Goal: Task Accomplishment & Management: Complete application form

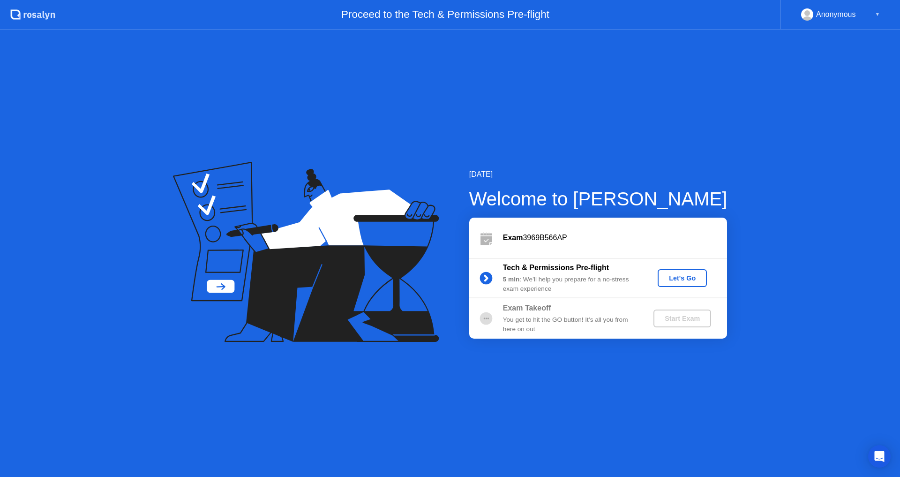
click at [489, 318] on circle at bounding box center [487, 317] width 1 height 1
click at [672, 279] on div "Let's Go" at bounding box center [683, 278] width 42 height 8
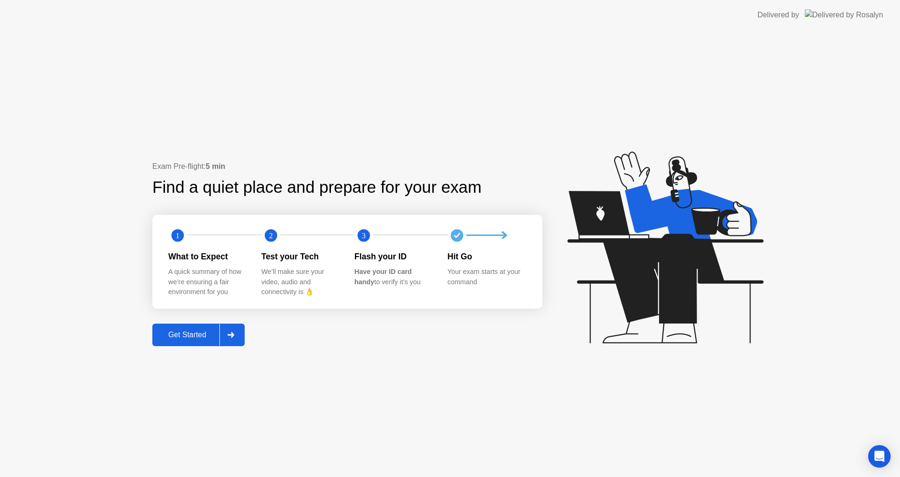
click at [236, 338] on div at bounding box center [230, 335] width 23 height 22
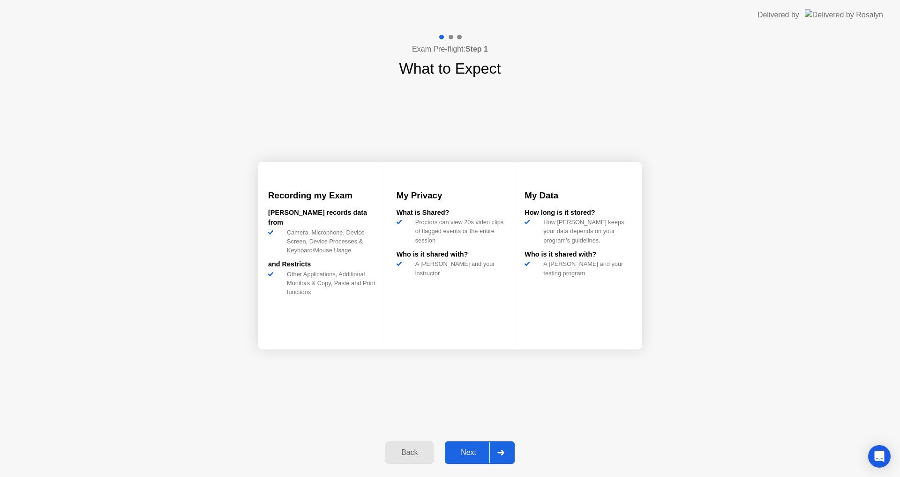
click at [479, 452] on div "Next" at bounding box center [469, 452] width 42 height 8
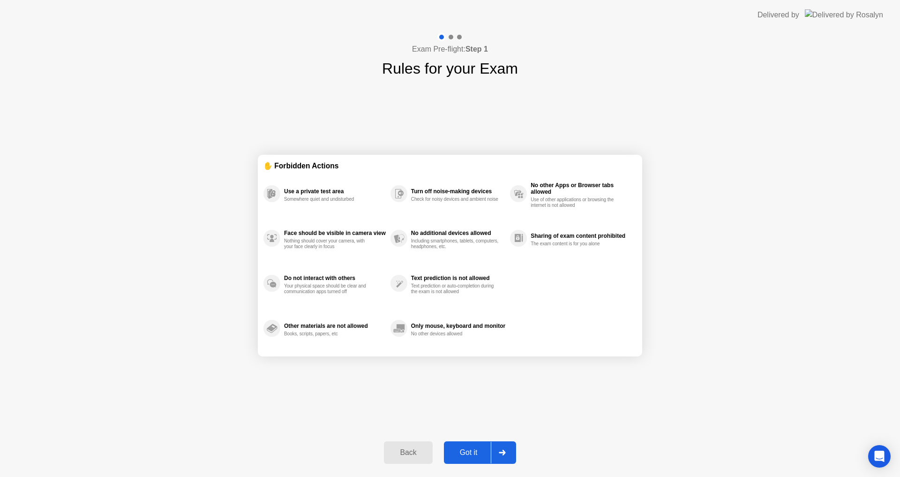
click at [479, 456] on div "Got it" at bounding box center [469, 452] width 44 height 8
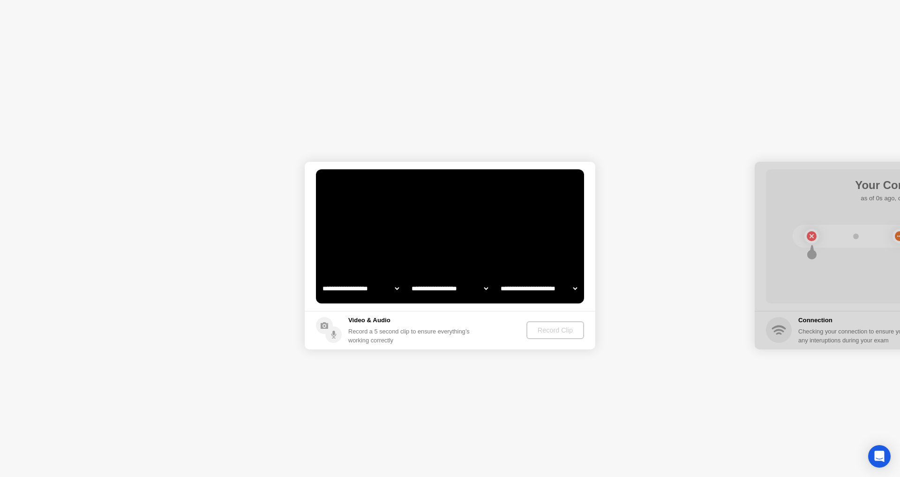
select select "**********"
select select "*******"
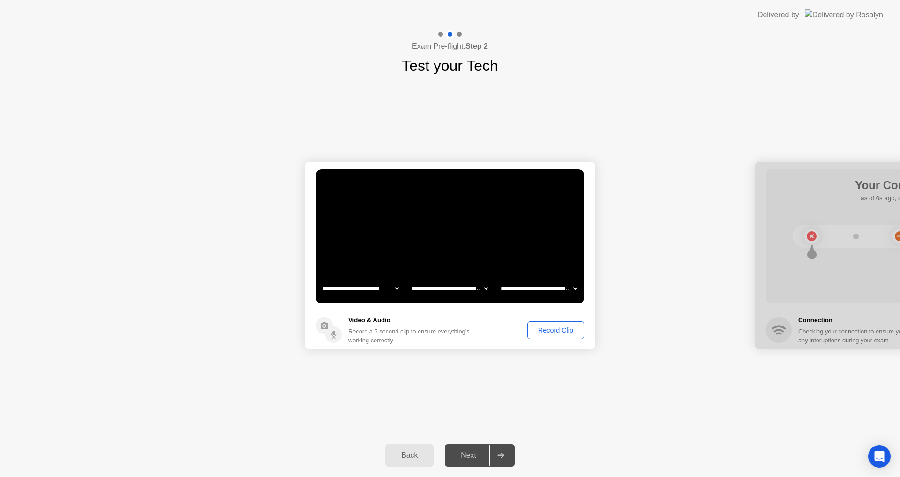
click at [479, 456] on div "Next" at bounding box center [469, 455] width 42 height 8
click at [504, 454] on icon at bounding box center [500, 455] width 7 height 6
click at [475, 454] on div "Next" at bounding box center [469, 455] width 42 height 8
click at [540, 337] on button "Record Clip" at bounding box center [555, 330] width 57 height 18
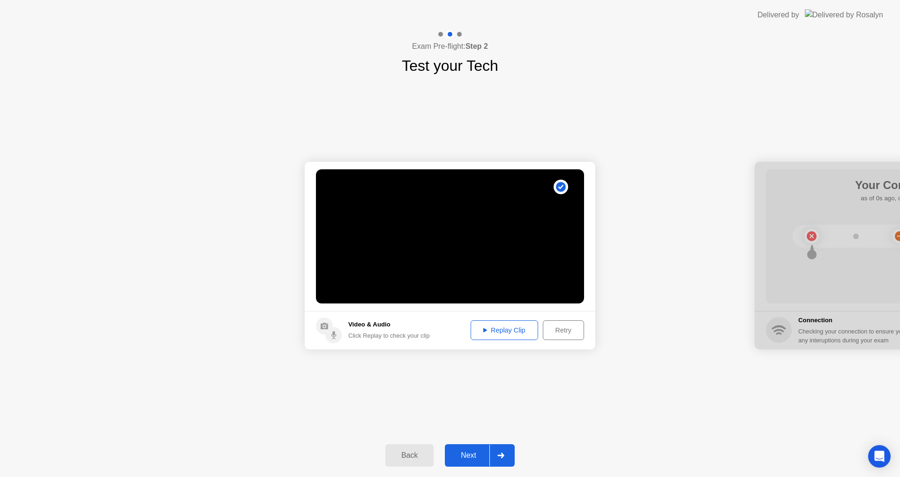
click at [481, 457] on div "Next" at bounding box center [469, 455] width 42 height 8
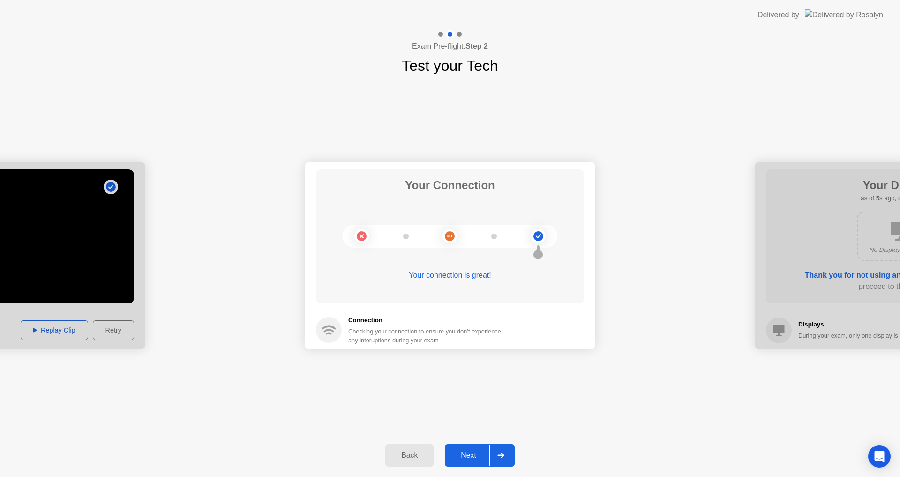
click at [483, 456] on div "Next" at bounding box center [469, 455] width 42 height 8
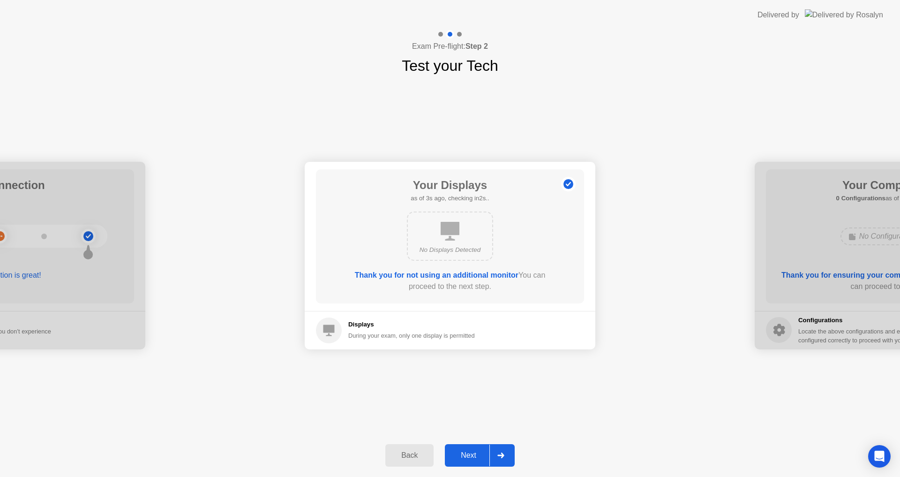
click at [483, 456] on div "Next" at bounding box center [469, 455] width 42 height 8
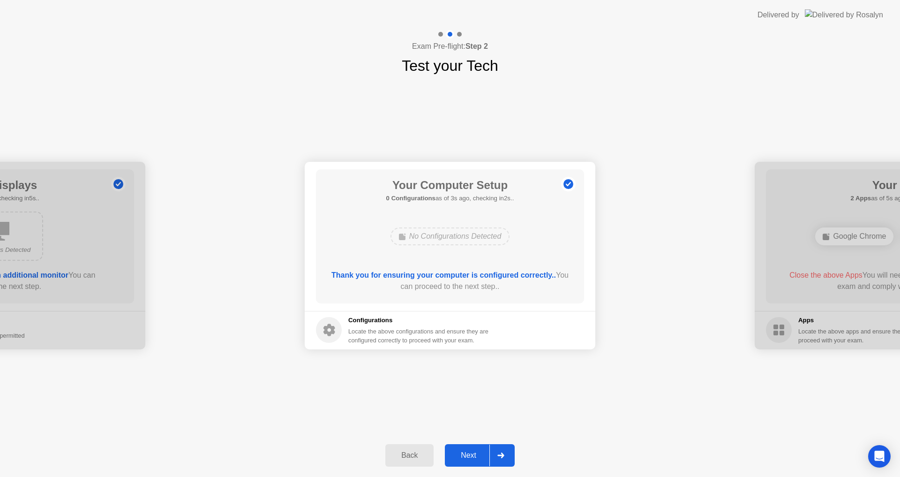
click at [483, 456] on div "Next" at bounding box center [469, 455] width 42 height 8
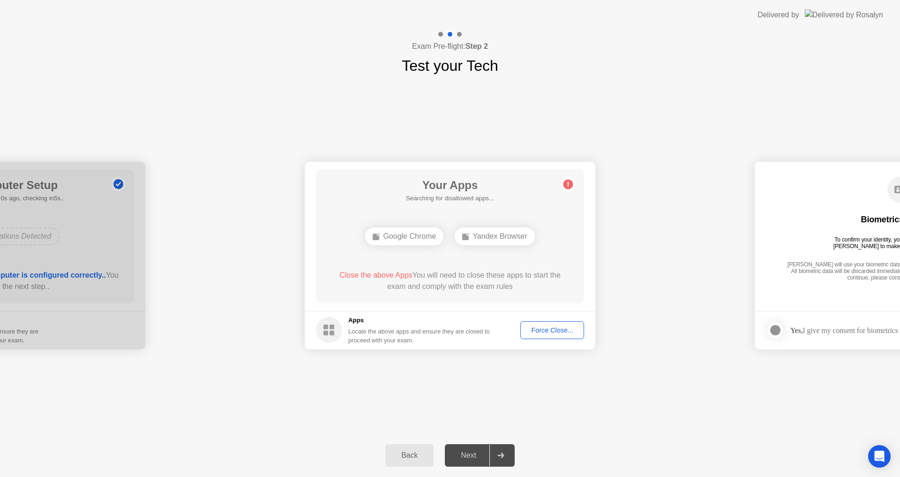
click at [421, 235] on div "Google Chrome" at bounding box center [404, 236] width 78 height 18
click at [532, 333] on div "Force Close..." at bounding box center [552, 330] width 57 height 8
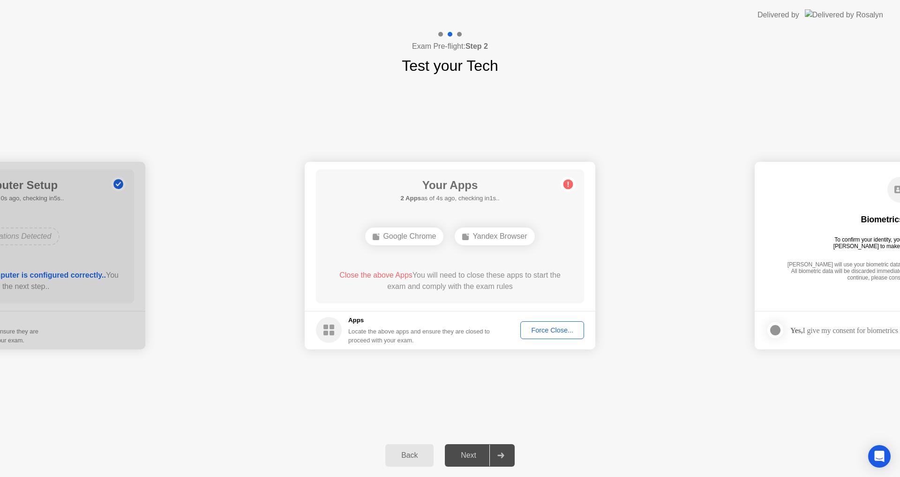
click at [424, 239] on div "Google Chrome" at bounding box center [404, 236] width 78 height 18
click at [423, 239] on div "Google Chrome" at bounding box center [404, 236] width 78 height 18
click at [542, 332] on div "Force Close..." at bounding box center [552, 330] width 57 height 8
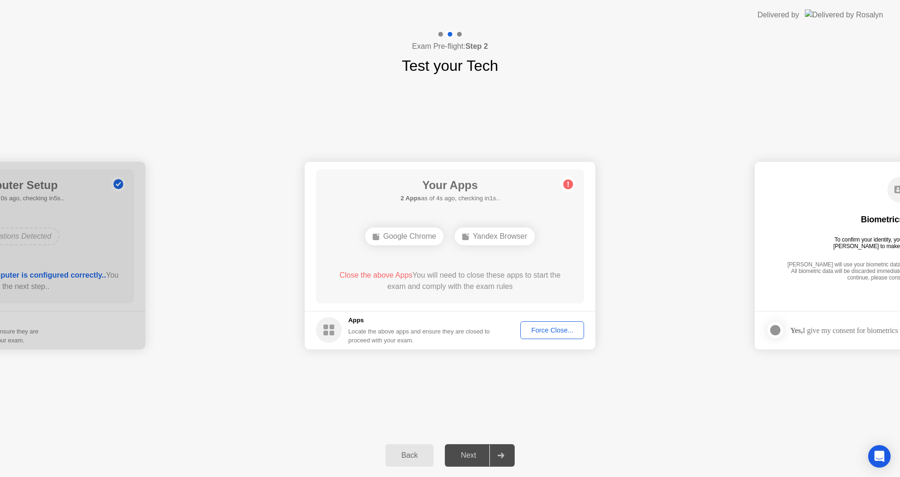
click at [481, 455] on div "Next" at bounding box center [469, 455] width 42 height 8
click at [496, 453] on div at bounding box center [501, 455] width 23 height 22
click at [541, 334] on div "Force Close..." at bounding box center [552, 330] width 57 height 8
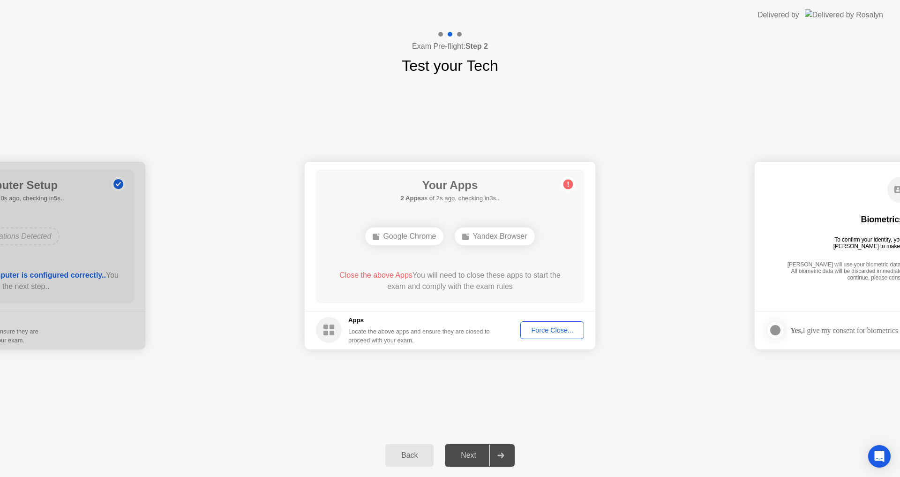
click at [540, 326] on div "Force Close..." at bounding box center [552, 330] width 57 height 8
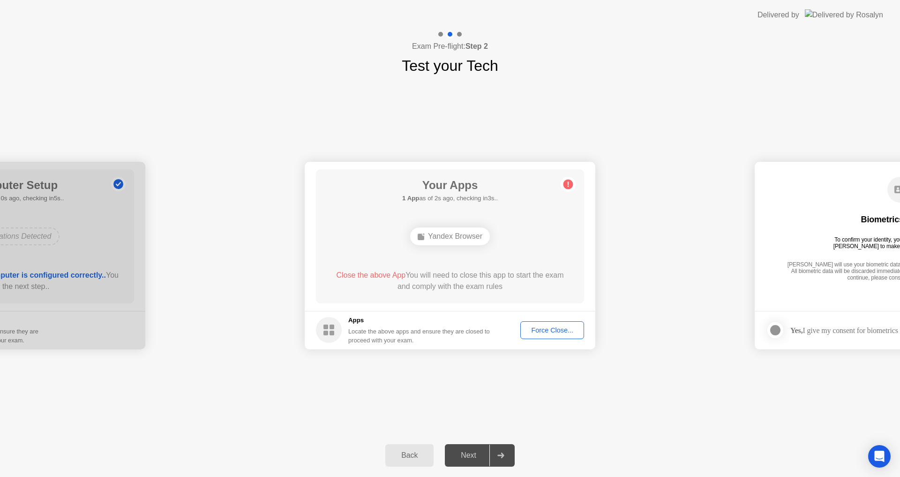
click at [486, 453] on div "Next" at bounding box center [469, 455] width 42 height 8
click at [497, 457] on div at bounding box center [501, 455] width 23 height 22
click at [789, 307] on main "Biometrics Consent To confirm your identity, your testing program requires [PER…" at bounding box center [900, 236] width 291 height 149
drag, startPoint x: 789, startPoint y: 307, endPoint x: 641, endPoint y: 315, distance: 147.9
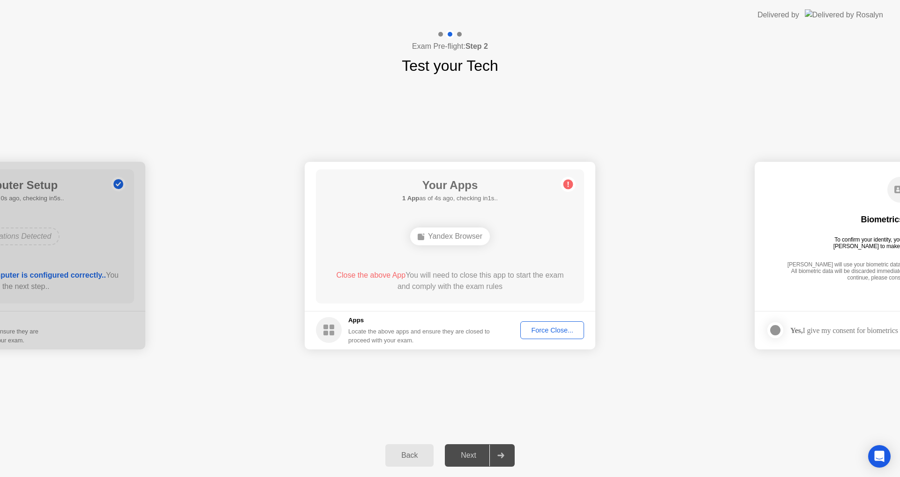
click at [354, 321] on h5 "Apps" at bounding box center [419, 320] width 142 height 9
click at [359, 331] on div "Locate the above apps and ensure they are closed to proceed with your exam." at bounding box center [419, 336] width 142 height 18
click at [414, 452] on div "Back" at bounding box center [409, 455] width 43 height 8
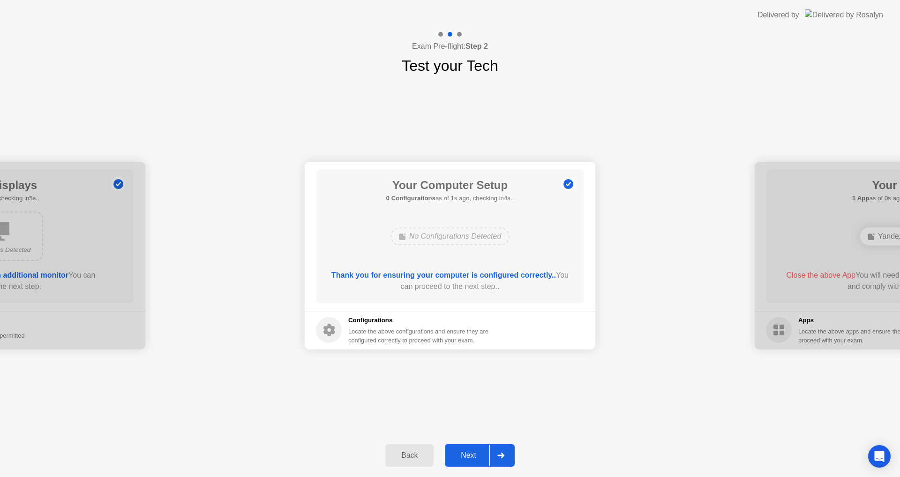
click at [479, 458] on div "Next" at bounding box center [469, 455] width 42 height 8
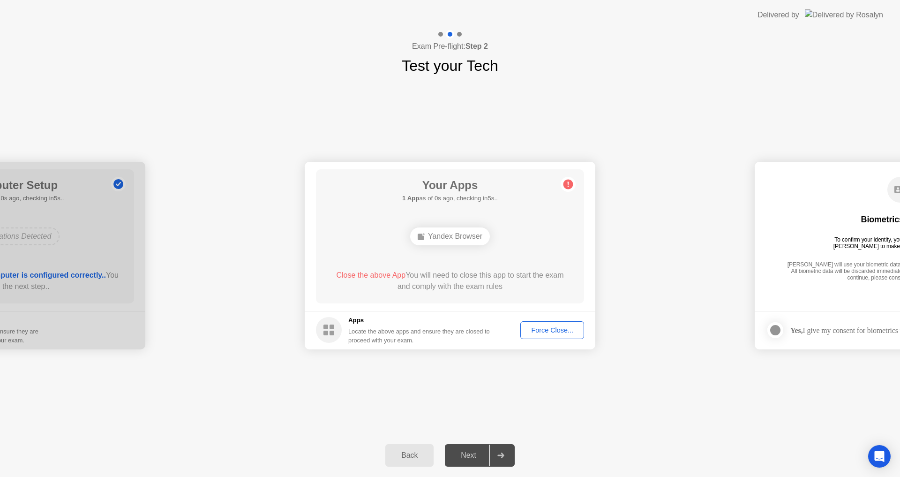
click at [422, 458] on div "Back" at bounding box center [409, 455] width 43 height 8
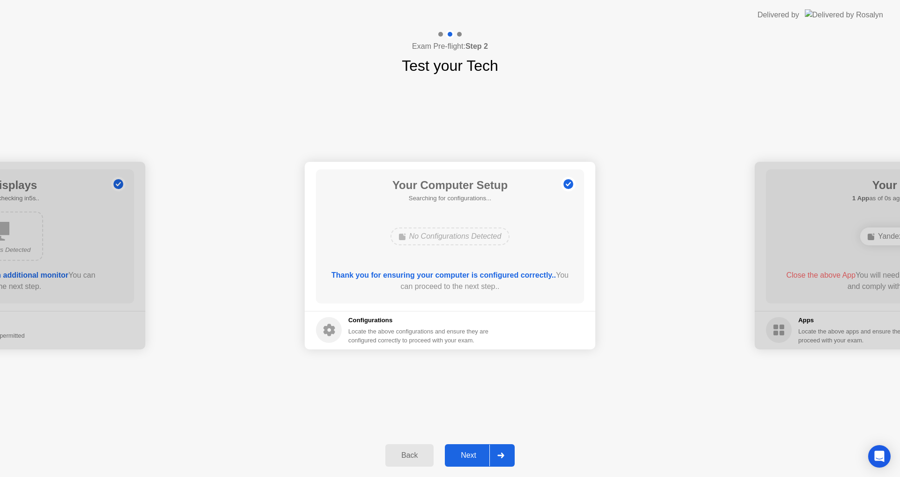
click at [471, 457] on div "Next" at bounding box center [469, 455] width 42 height 8
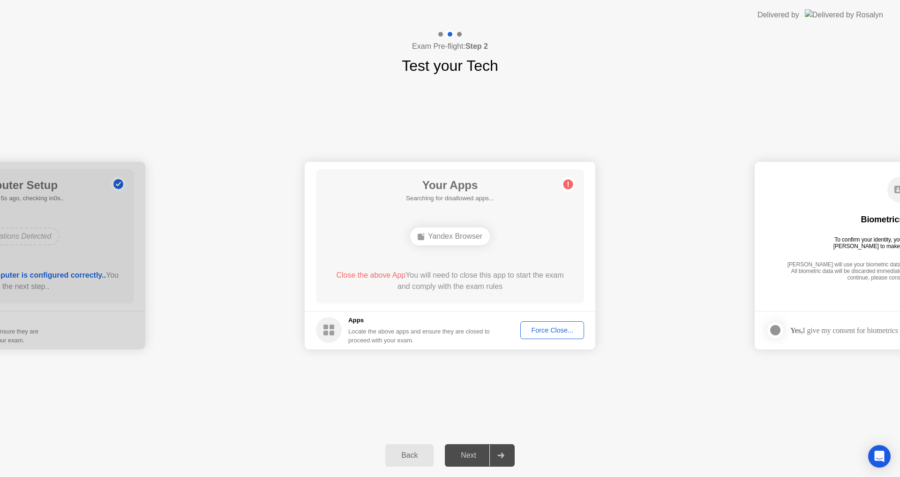
click at [354, 324] on h5 "Apps" at bounding box center [419, 320] width 142 height 9
click at [361, 331] on div "Locate the above apps and ensure they are closed to proceed with your exam." at bounding box center [419, 336] width 142 height 18
click at [390, 339] on div "Locate the above apps and ensure they are closed to proceed with your exam." at bounding box center [419, 336] width 142 height 18
click at [355, 319] on h5 "Apps" at bounding box center [419, 320] width 142 height 9
click at [542, 329] on div "Force Close..." at bounding box center [552, 330] width 57 height 8
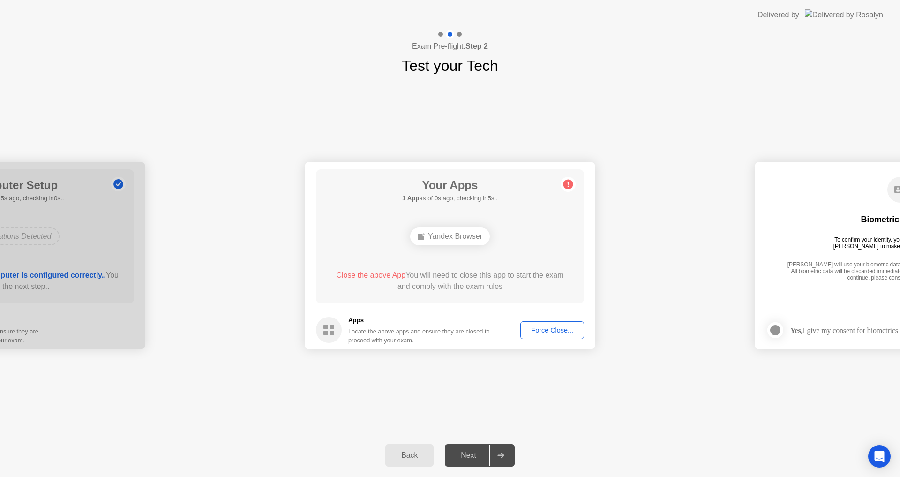
click at [365, 279] on div "Close the above App You will need to close this app to start the exam and compl…" at bounding box center [450, 281] width 241 height 23
click at [360, 277] on span "Close the above App" at bounding box center [370, 275] width 69 height 8
click at [433, 242] on div "Yandex Browser" at bounding box center [450, 236] width 80 height 18
click at [433, 238] on div "Yandex Browser" at bounding box center [450, 236] width 80 height 18
click at [554, 326] on div "Force Close..." at bounding box center [552, 330] width 57 height 8
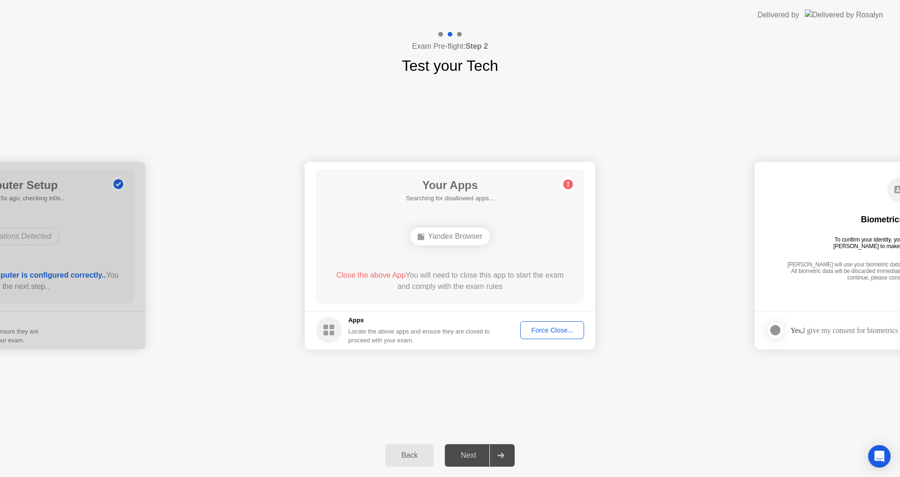
click at [542, 330] on div "Force Close..." at bounding box center [552, 330] width 57 height 8
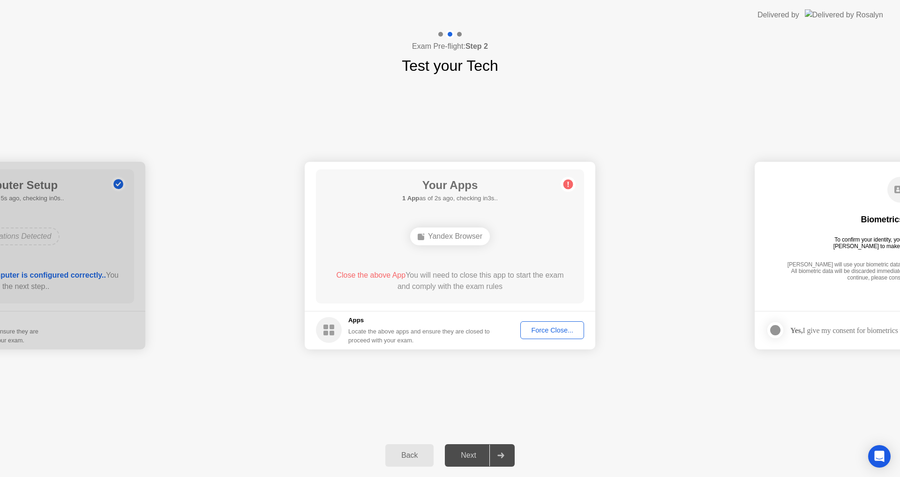
drag, startPoint x: 824, startPoint y: 335, endPoint x: 667, endPoint y: 325, distance: 157.4
click at [423, 457] on div "Back" at bounding box center [409, 455] width 43 height 8
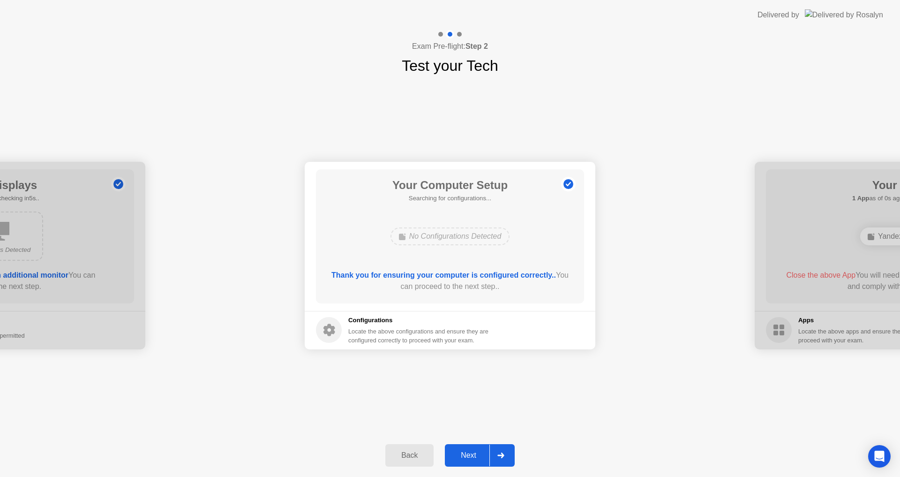
click at [423, 457] on div "Back" at bounding box center [409, 455] width 43 height 8
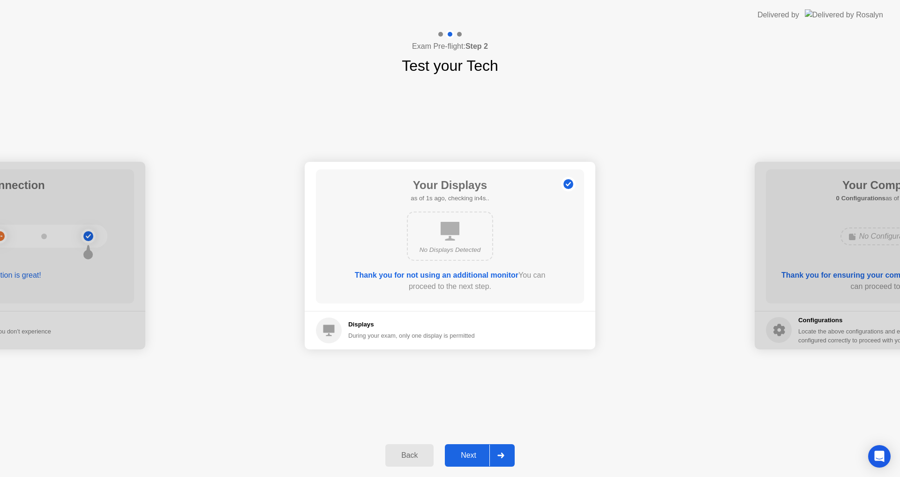
click at [423, 457] on div "Back" at bounding box center [409, 455] width 43 height 8
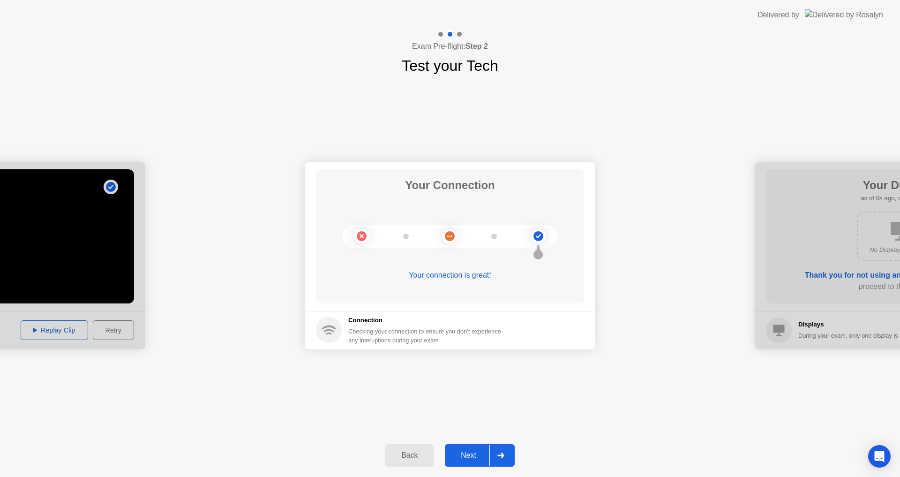
click at [493, 452] on div at bounding box center [501, 455] width 23 height 22
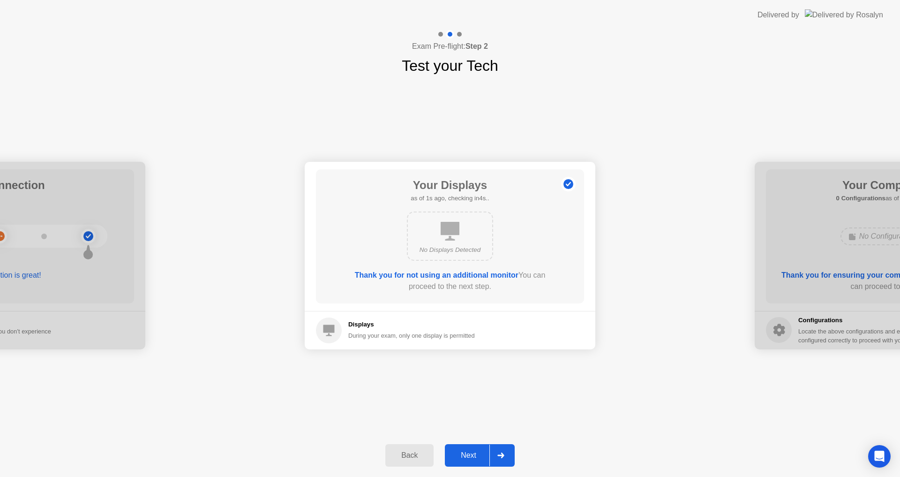
click at [477, 454] on div "Next" at bounding box center [469, 455] width 42 height 8
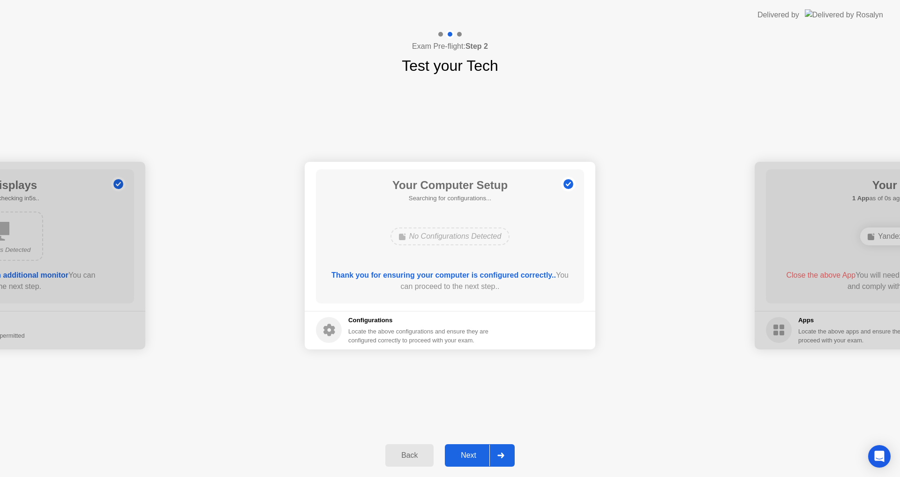
click at [477, 454] on div "Next" at bounding box center [469, 455] width 42 height 8
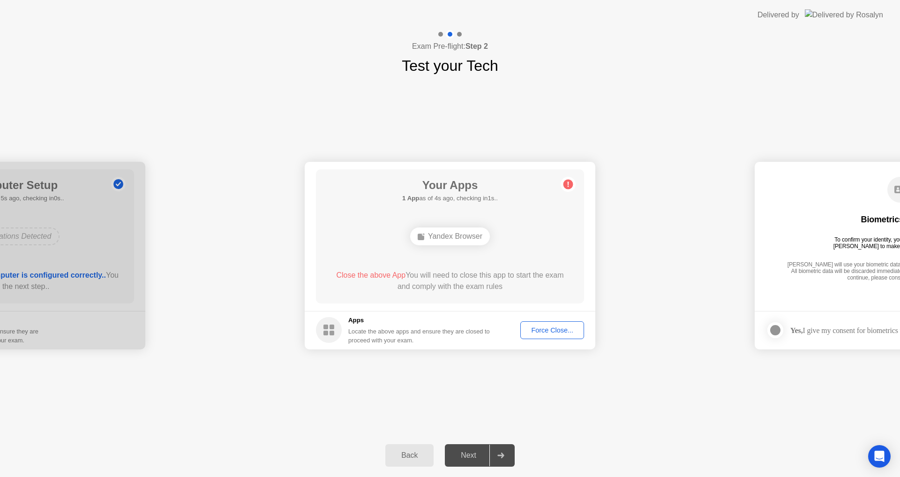
click at [409, 278] on div "Close the above App You will need to close this app to start the exam and compl…" at bounding box center [450, 281] width 241 height 23
click at [565, 184] on circle at bounding box center [569, 184] width 10 height 10
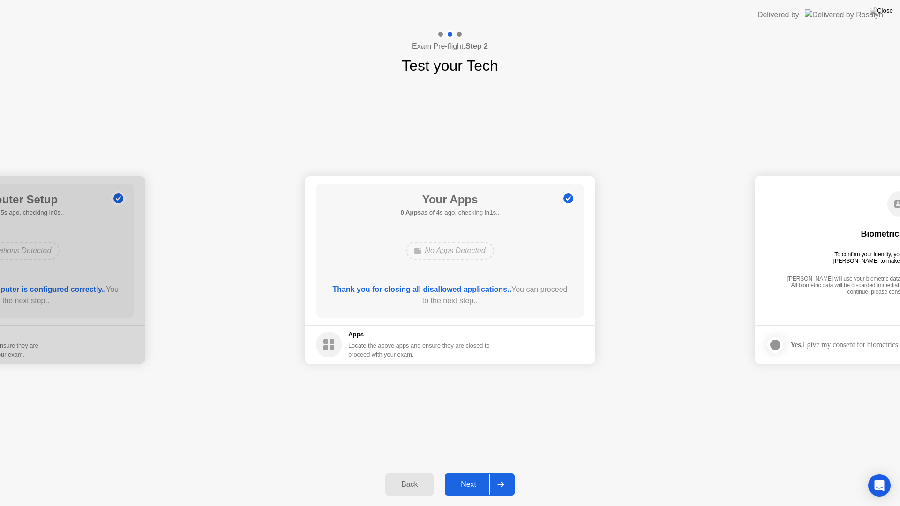
click at [479, 476] on div "Next" at bounding box center [469, 485] width 42 height 8
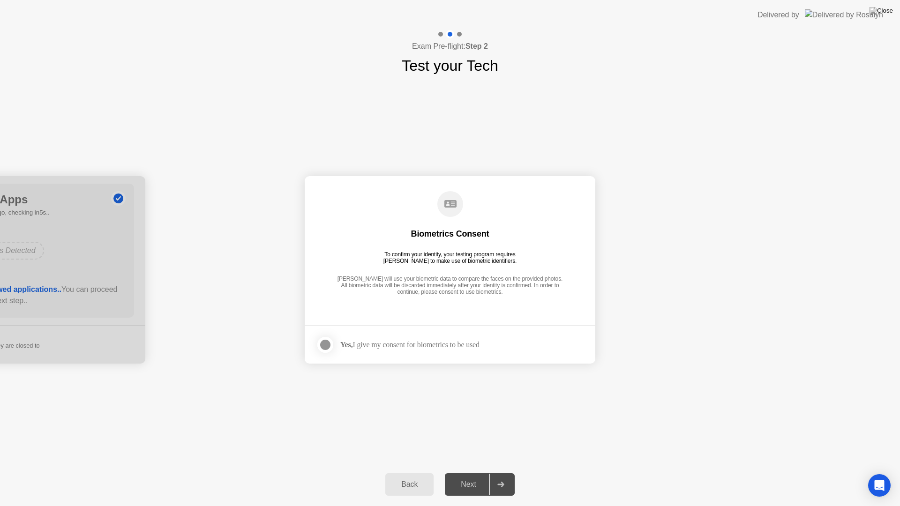
click at [447, 203] on circle at bounding box center [450, 204] width 26 height 26
click at [339, 344] on label at bounding box center [328, 345] width 24 height 19
click at [468, 476] on div "Next" at bounding box center [469, 485] width 42 height 8
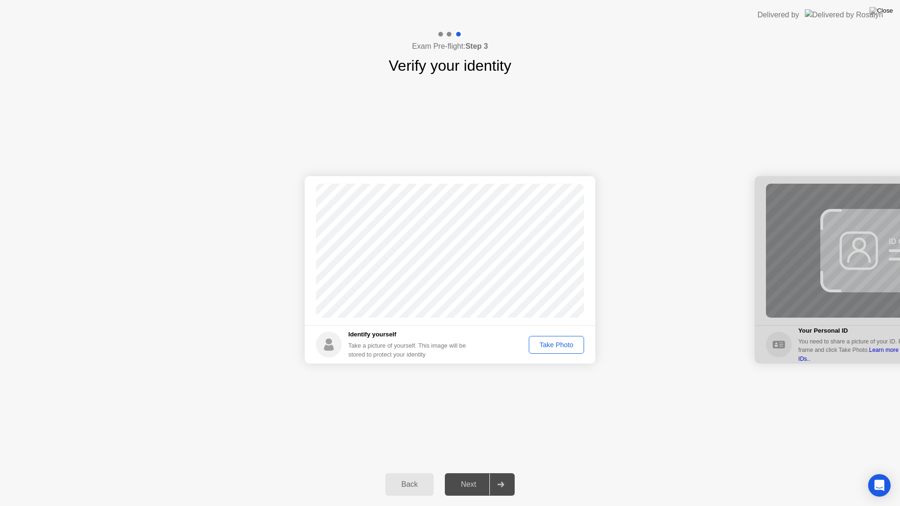
click at [552, 344] on div "Take Photo" at bounding box center [556, 345] width 49 height 8
click at [552, 344] on div "Retake" at bounding box center [562, 345] width 37 height 8
click at [552, 344] on div "Take Photo" at bounding box center [556, 345] width 49 height 8
click at [468, 476] on div "Next" at bounding box center [469, 485] width 42 height 8
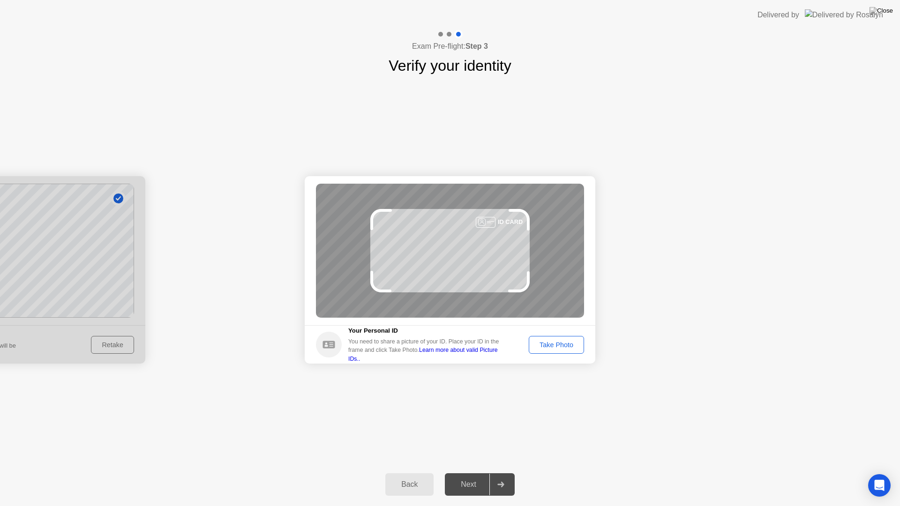
click at [547, 345] on div "Take Photo" at bounding box center [556, 345] width 49 height 8
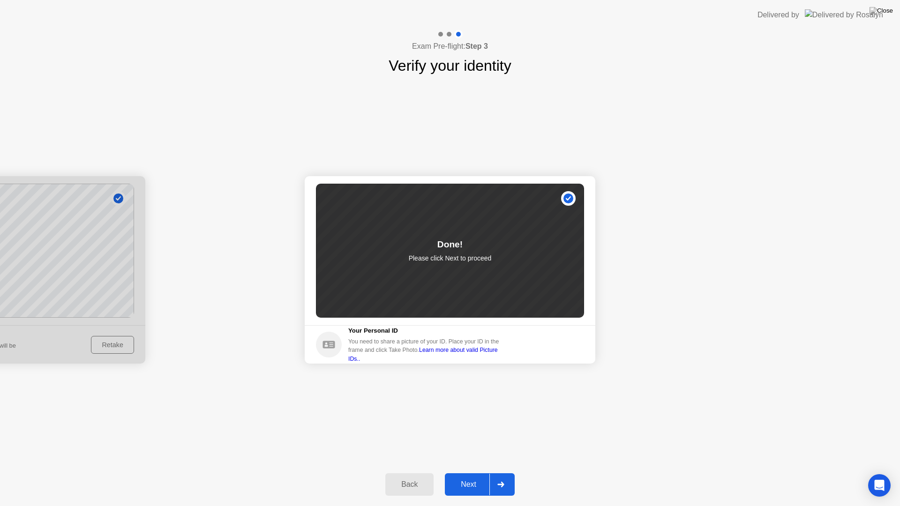
click at [478, 476] on div "Next" at bounding box center [469, 485] width 42 height 8
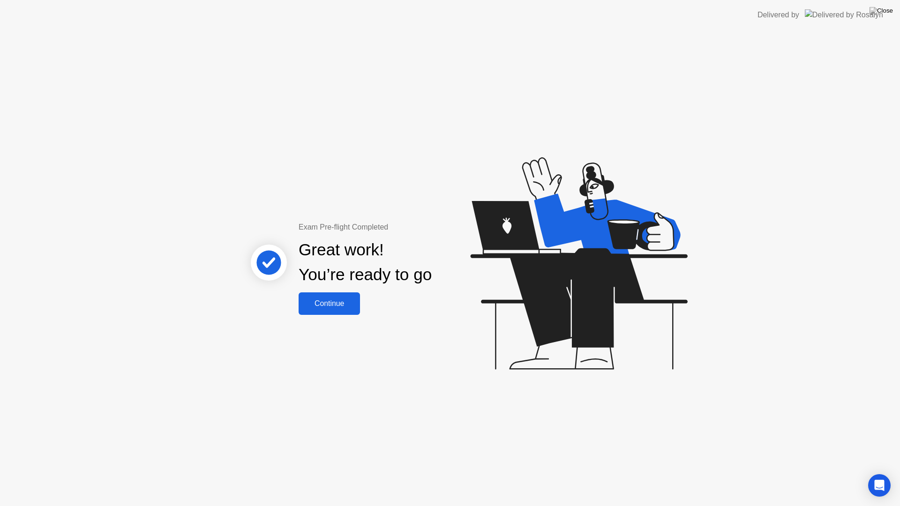
click at [317, 305] on div "Continue" at bounding box center [329, 304] width 56 height 8
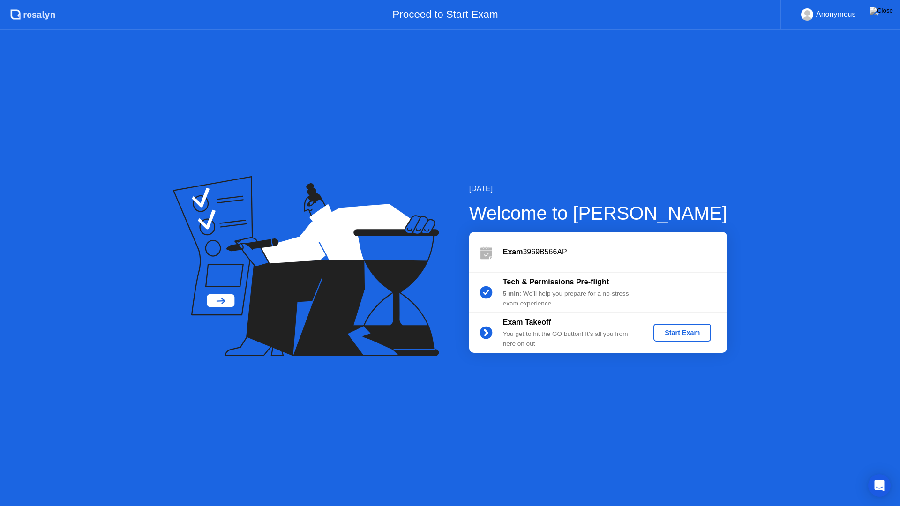
click at [683, 335] on div "Start Exam" at bounding box center [682, 333] width 50 height 8
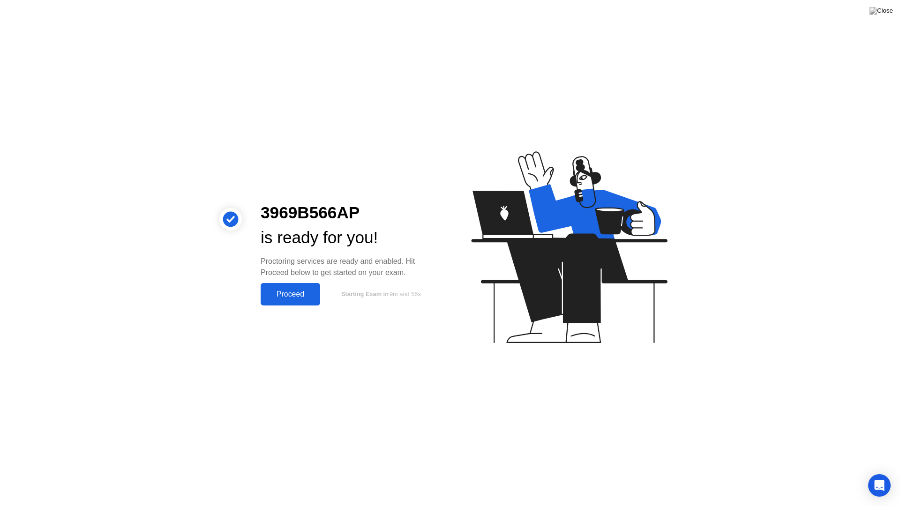
click at [297, 293] on div "Proceed" at bounding box center [291, 294] width 54 height 8
